Goal: Task Accomplishment & Management: Use online tool/utility

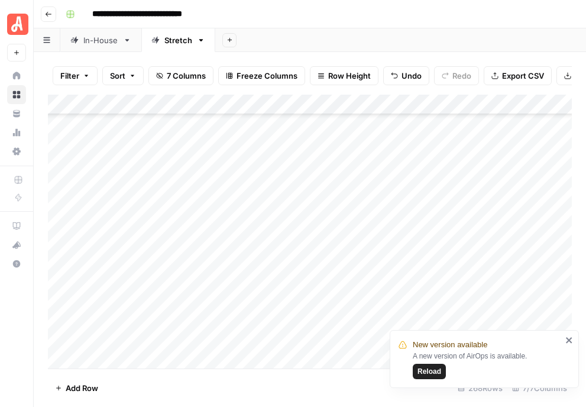
scroll to position [4265, 0]
click at [570, 338] on icon "close" at bounding box center [569, 340] width 6 height 6
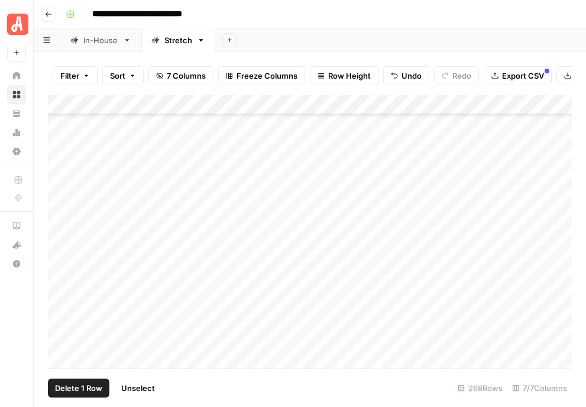
click at [61, 268] on div "Add Column" at bounding box center [310, 232] width 524 height 274
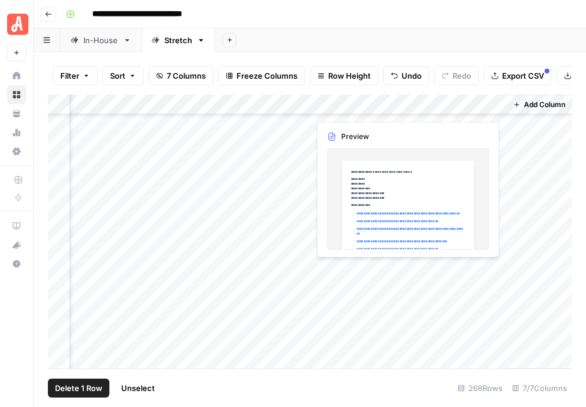
click at [471, 268] on div "Add Column" at bounding box center [310, 232] width 524 height 274
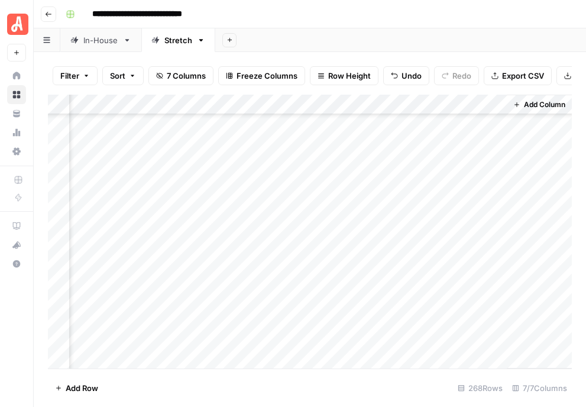
click at [499, 264] on div "Add Column" at bounding box center [310, 232] width 524 height 274
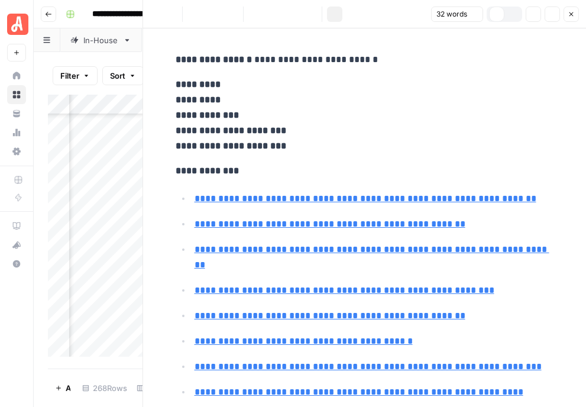
type input "[URL][DOMAIN_NAME]"
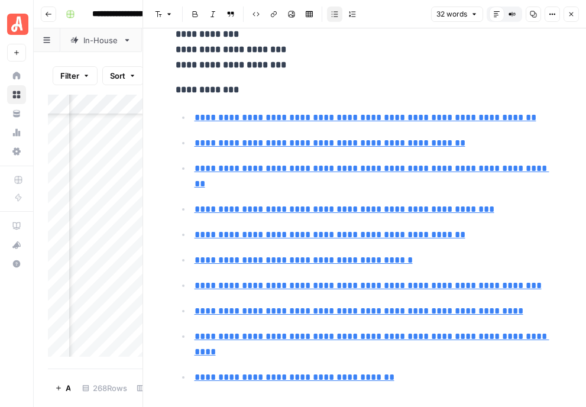
scroll to position [106, 0]
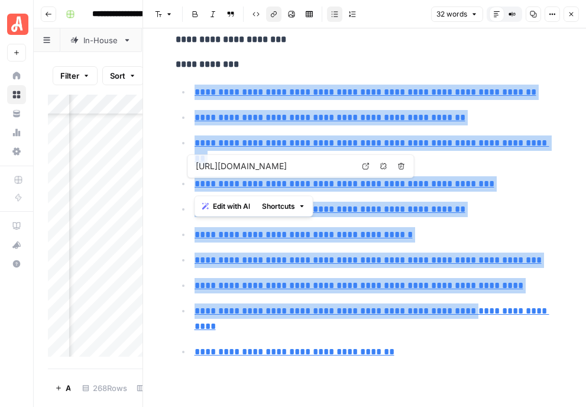
type input "[URL][DOMAIN_NAME][PERSON_NAME]"
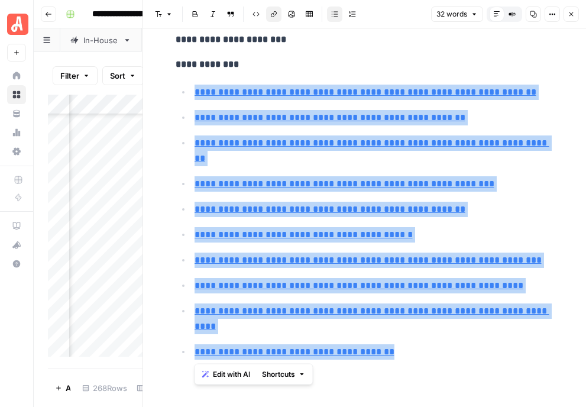
drag, startPoint x: 196, startPoint y: 91, endPoint x: 445, endPoint y: 365, distance: 371.0
click at [445, 365] on div "**********" at bounding box center [365, 155] width 393 height 428
copy ul "**********"
